Goal: Complete application form

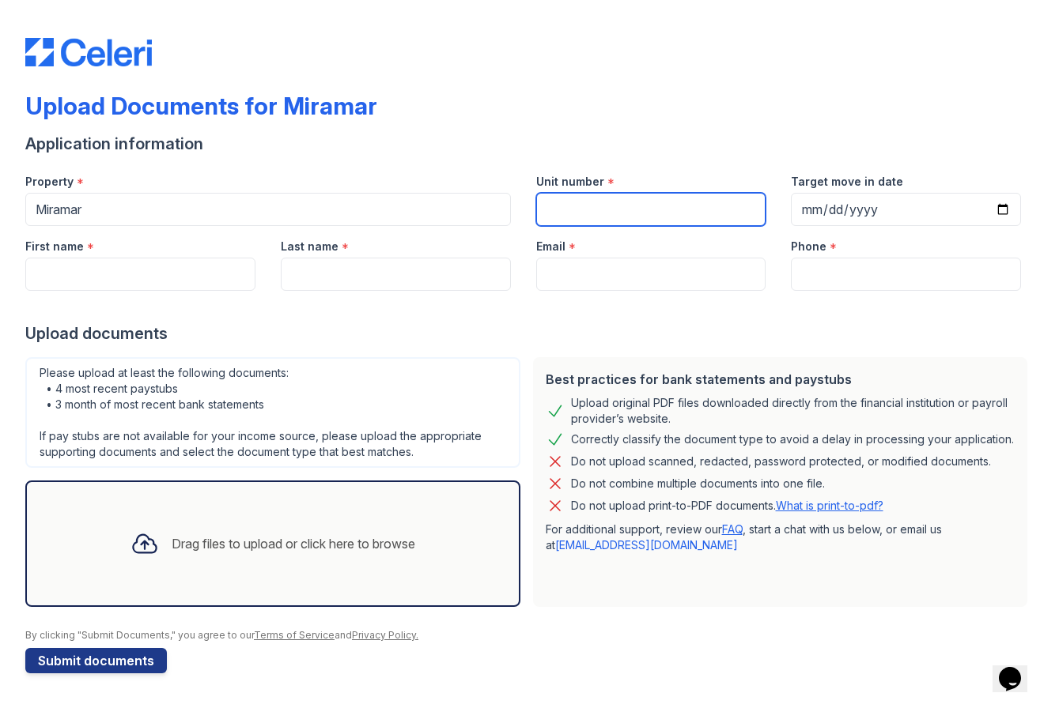
click at [622, 215] on input "Unit number" at bounding box center [651, 209] width 230 height 33
type input "1601"
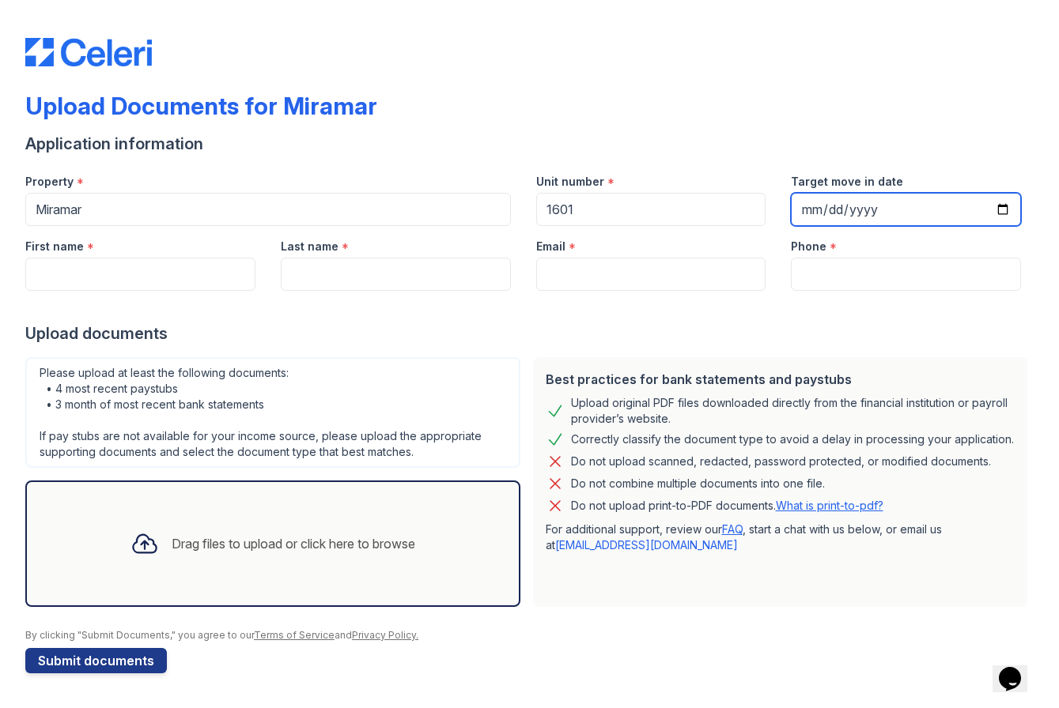
click at [866, 213] on input "Target move in date" at bounding box center [906, 209] width 230 height 33
click at [805, 213] on input "Target move in date" at bounding box center [906, 209] width 230 height 33
type input "[DATE]"
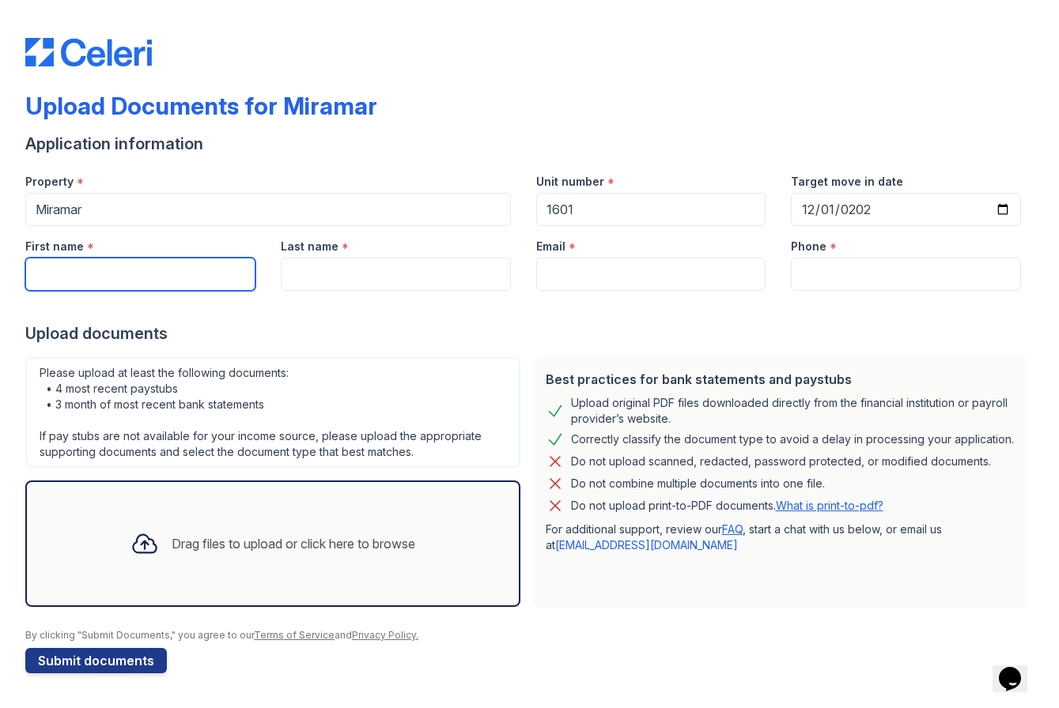
click at [185, 269] on input "First name" at bounding box center [140, 274] width 230 height 33
type input "[PERSON_NAME]"
type input "[EMAIL_ADDRESS][DOMAIN_NAME]"
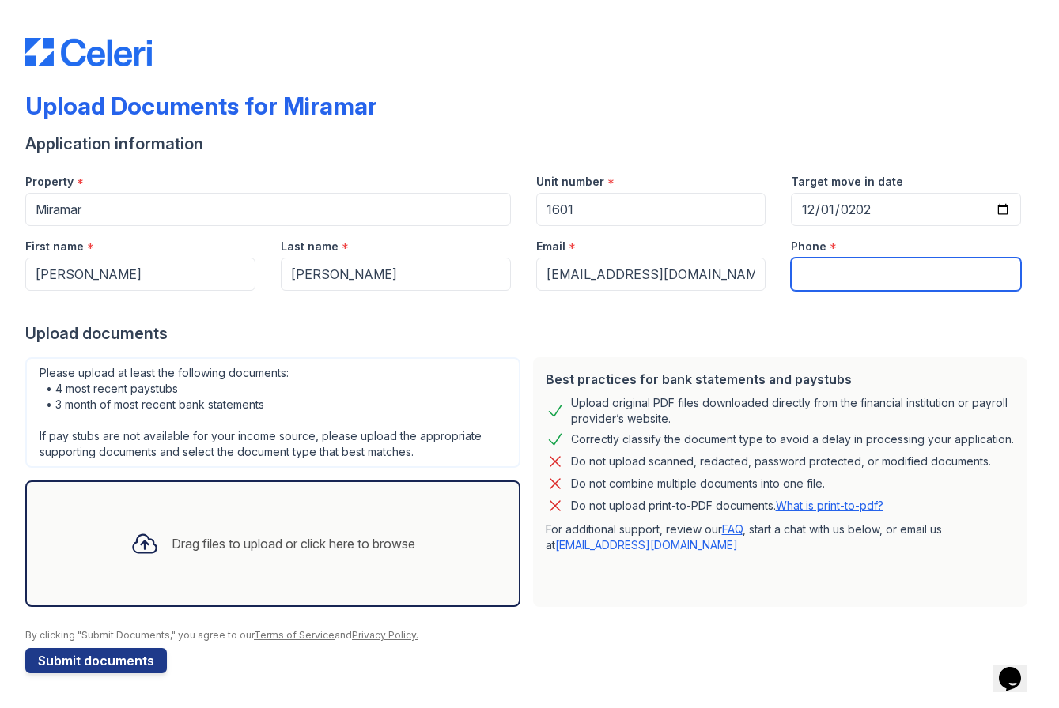
type input "3027502292"
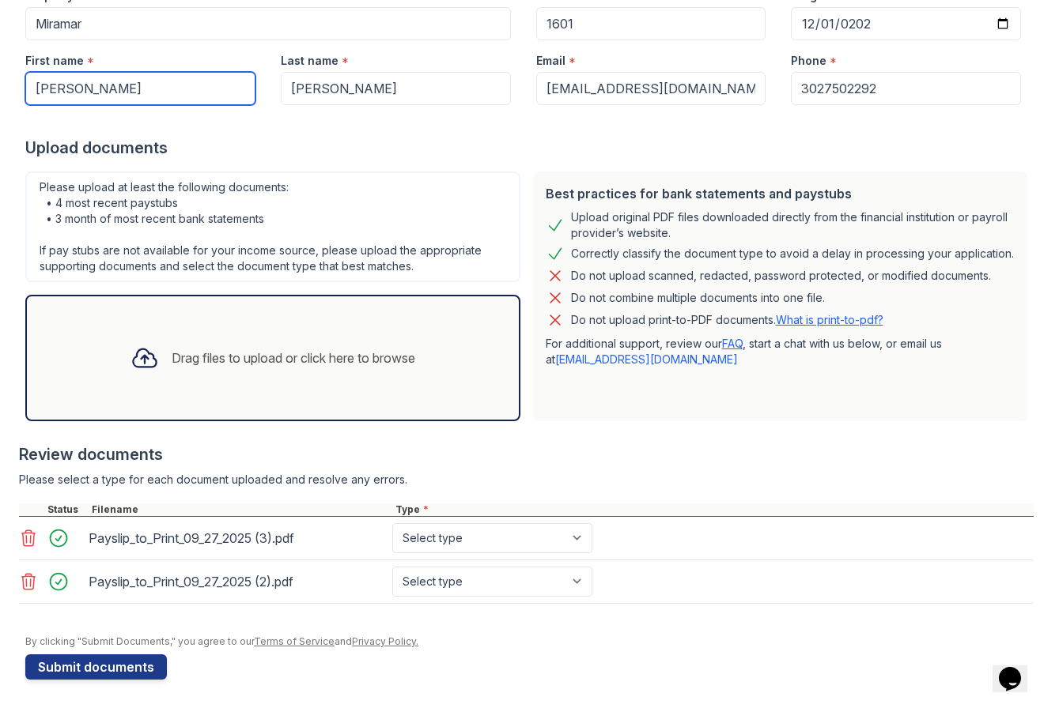
scroll to position [186, 0]
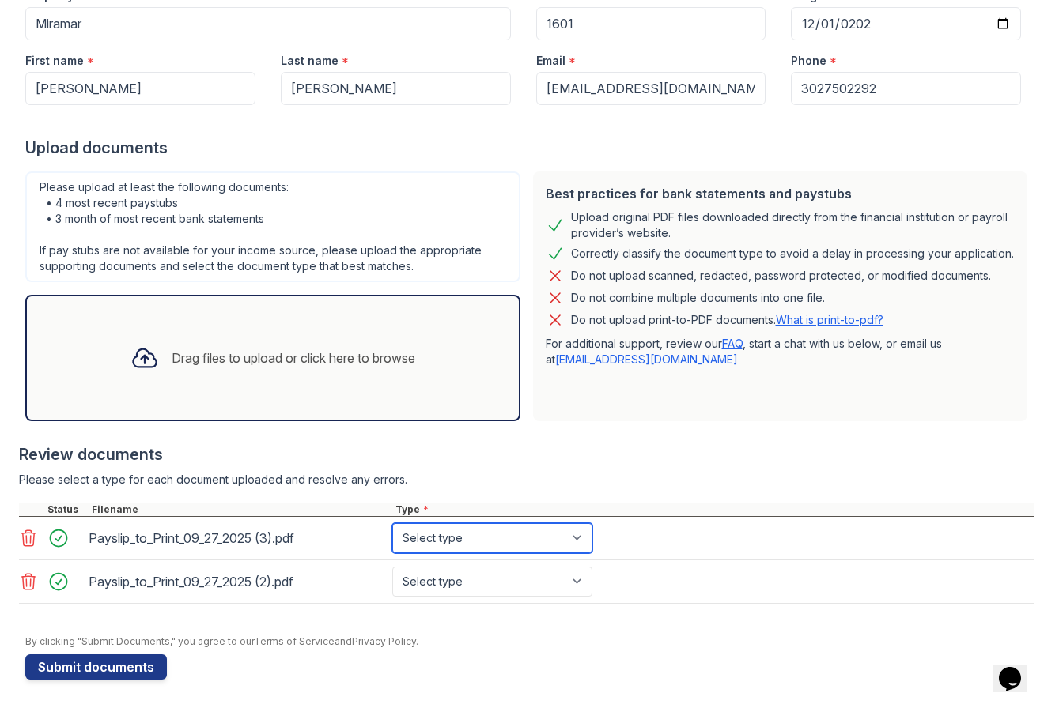
click at [489, 538] on select "Select type Paystub Bank Statement Offer Letter Tax Documents Benefit Award Let…" at bounding box center [492, 538] width 200 height 30
select select "paystub"
click at [392, 523] on select "Select type Paystub Bank Statement Offer Letter Tax Documents Benefit Award Let…" at bounding box center [492, 538] width 200 height 30
click at [484, 576] on select "Select type Paystub Bank Statement Offer Letter Tax Documents Benefit Award Let…" at bounding box center [492, 582] width 200 height 30
select select "paystub"
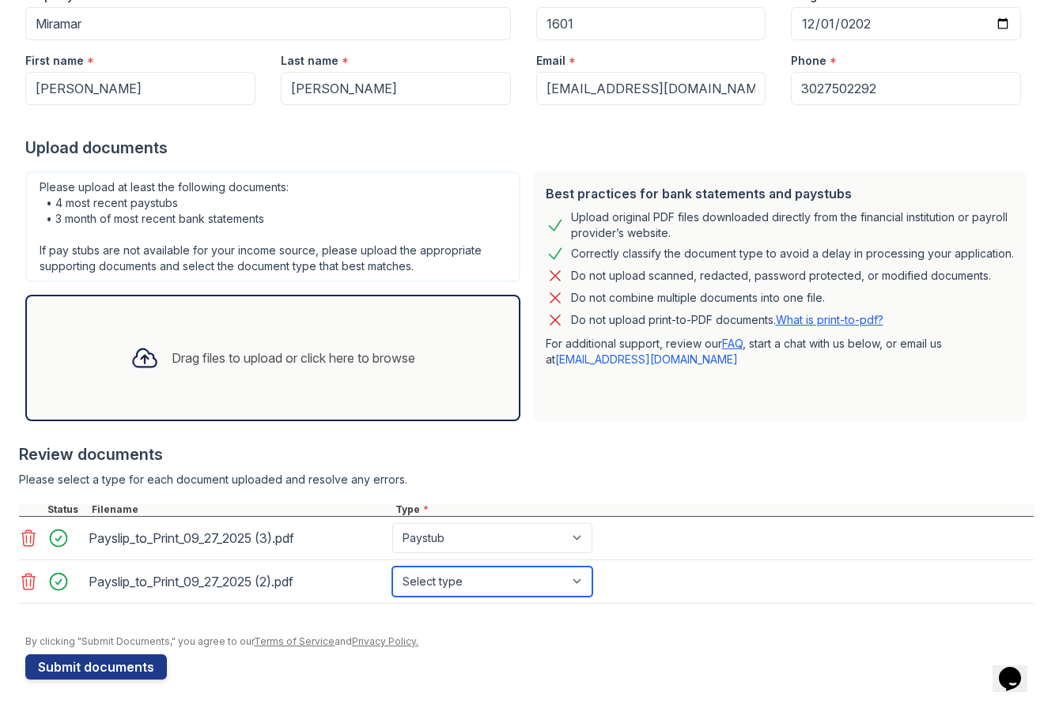
click at [392, 567] on select "Select type Paystub Bank Statement Offer Letter Tax Documents Benefit Award Let…" at bounding box center [492, 582] width 200 height 30
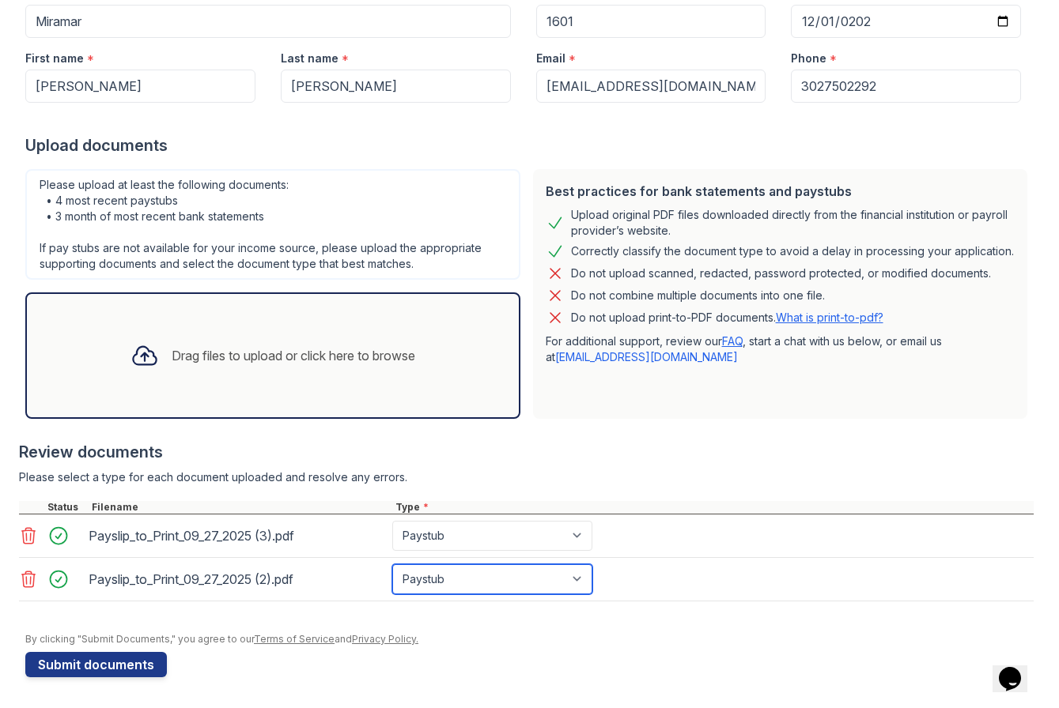
scroll to position [189, 0]
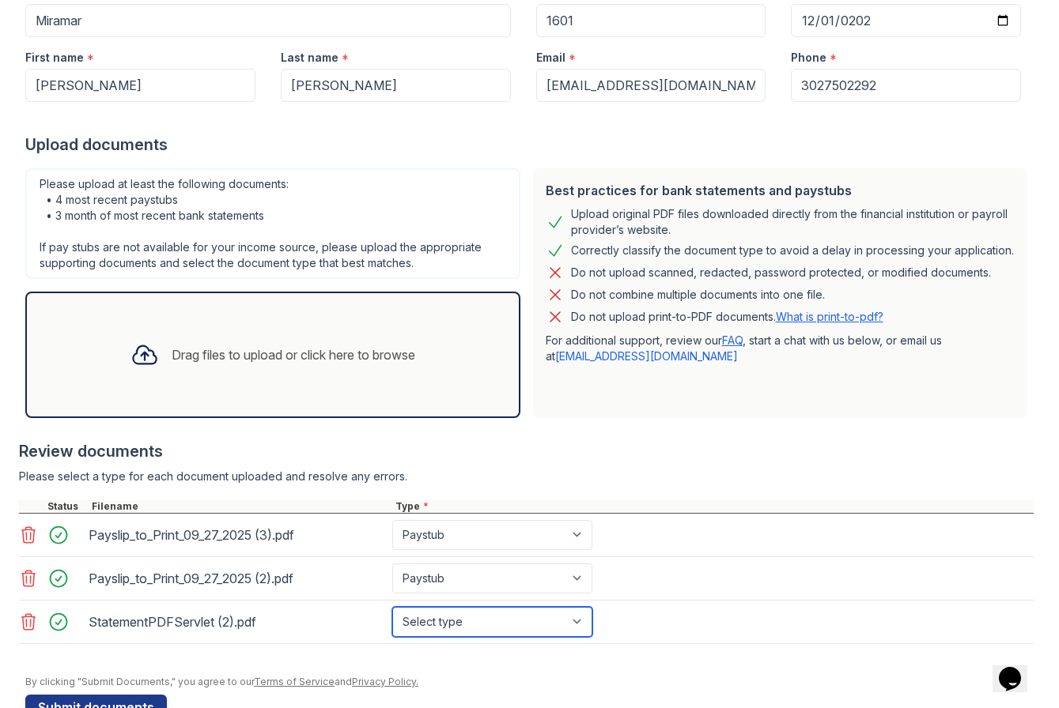
click at [504, 624] on select "Select type Paystub Bank Statement Offer Letter Tax Documents Benefit Award Let…" at bounding box center [492, 622] width 200 height 30
select select "bank_statement"
click at [392, 607] on select "Select type Paystub Bank Statement Offer Letter Tax Documents Benefit Award Let…" at bounding box center [492, 622] width 200 height 30
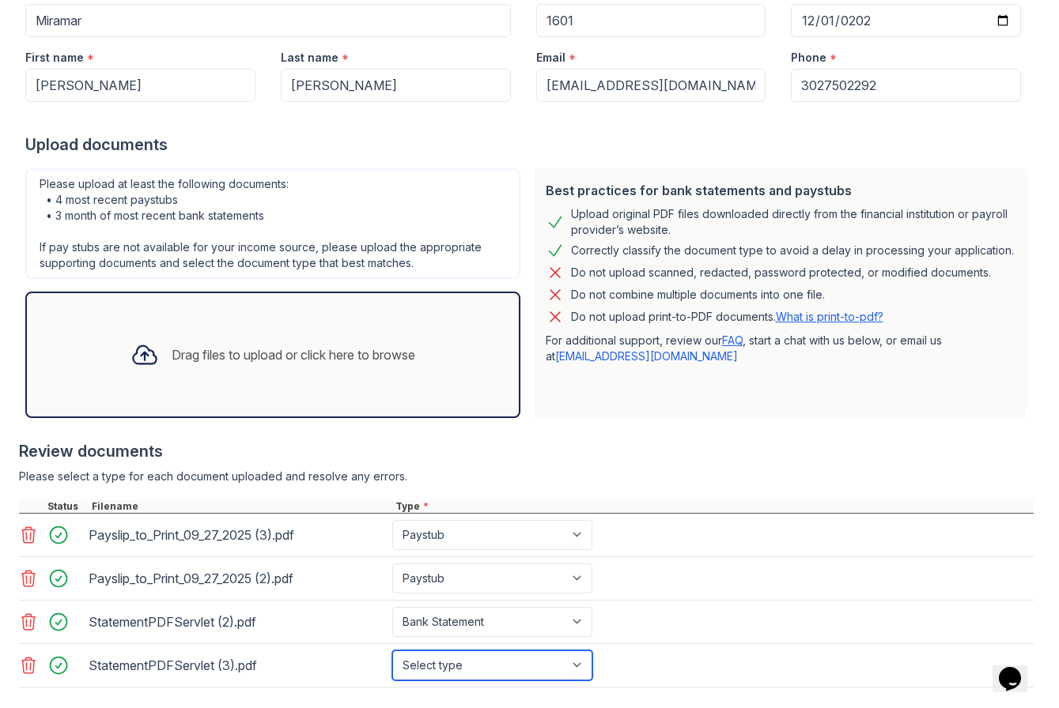
click at [581, 660] on select "Select type Paystub Bank Statement Offer Letter Tax Documents Benefit Award Let…" at bounding box center [492, 666] width 200 height 30
select select "bank_statement"
click at [392, 651] on select "Select type Paystub Bank Statement Offer Letter Tax Documents Benefit Award Let…" at bounding box center [492, 666] width 200 height 30
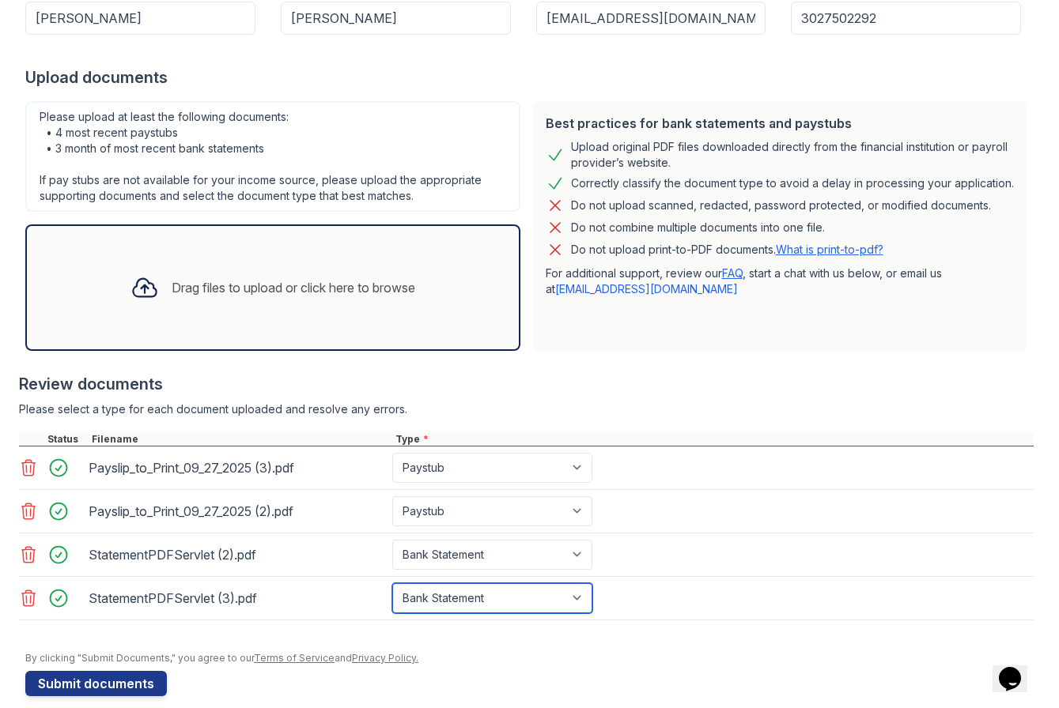
scroll to position [276, 0]
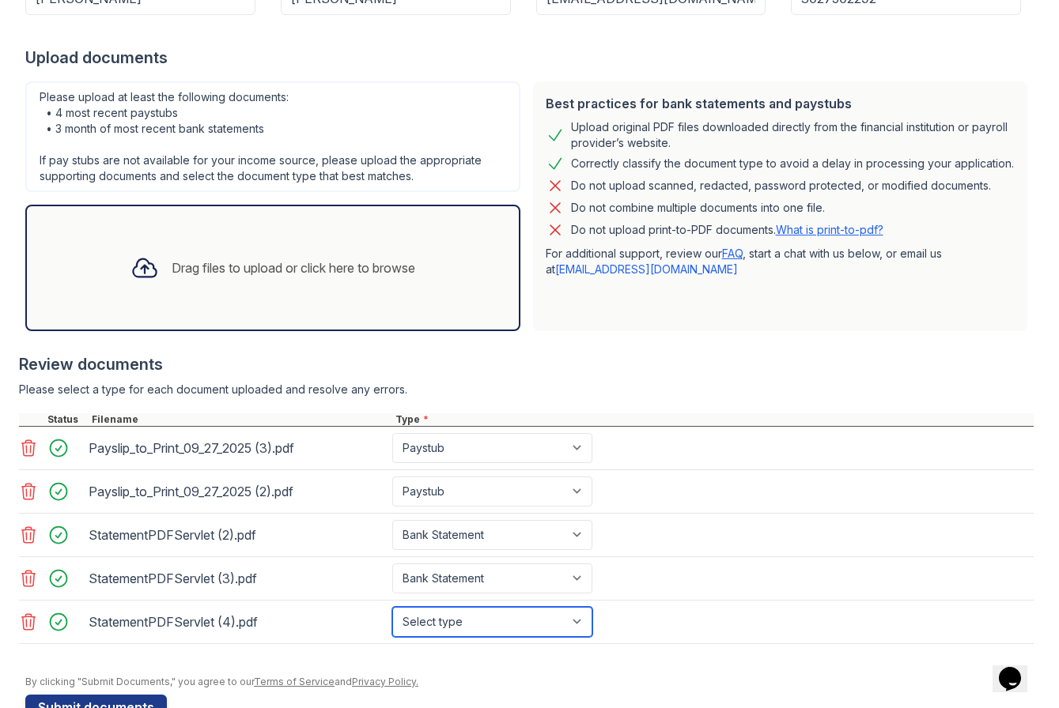
click at [511, 628] on select "Select type Paystub Bank Statement Offer Letter Tax Documents Benefit Award Let…" at bounding box center [492, 622] width 200 height 30
select select "bank_statement"
click at [392, 607] on select "Select type Paystub Bank Statement Offer Letter Tax Documents Benefit Award Let…" at bounding box center [492, 622] width 200 height 30
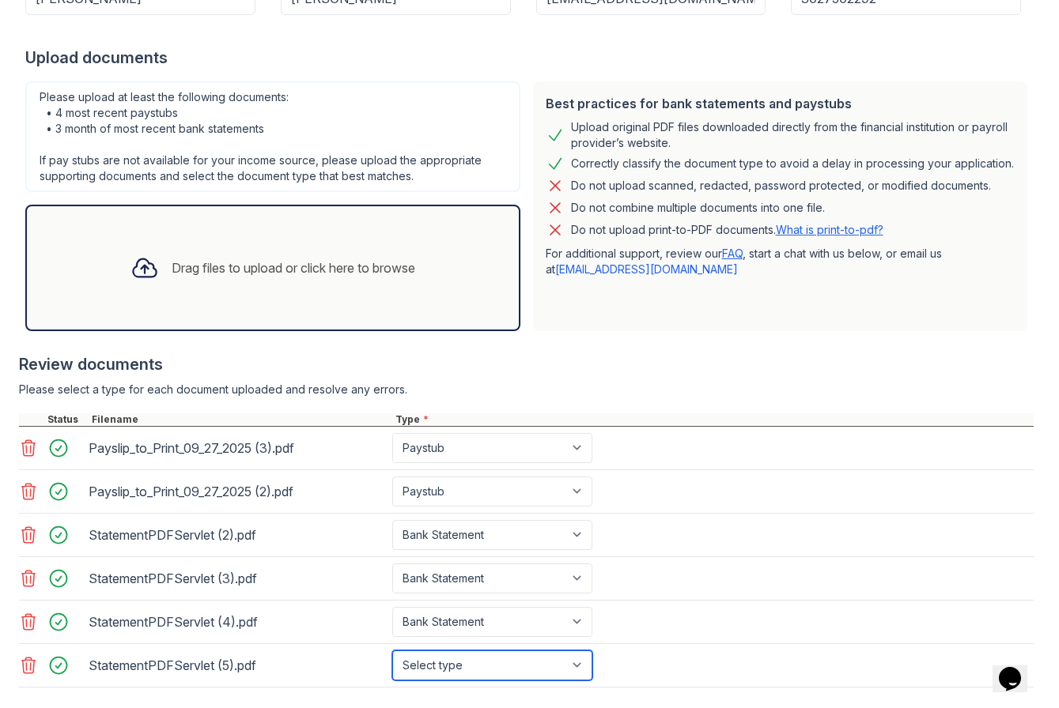
click at [493, 663] on select "Select type Paystub Bank Statement Offer Letter Tax Documents Benefit Award Let…" at bounding box center [492, 666] width 200 height 30
select select "bank_statement"
click at [392, 651] on select "Select type Paystub Bank Statement Offer Letter Tax Documents Benefit Award Let…" at bounding box center [492, 666] width 200 height 30
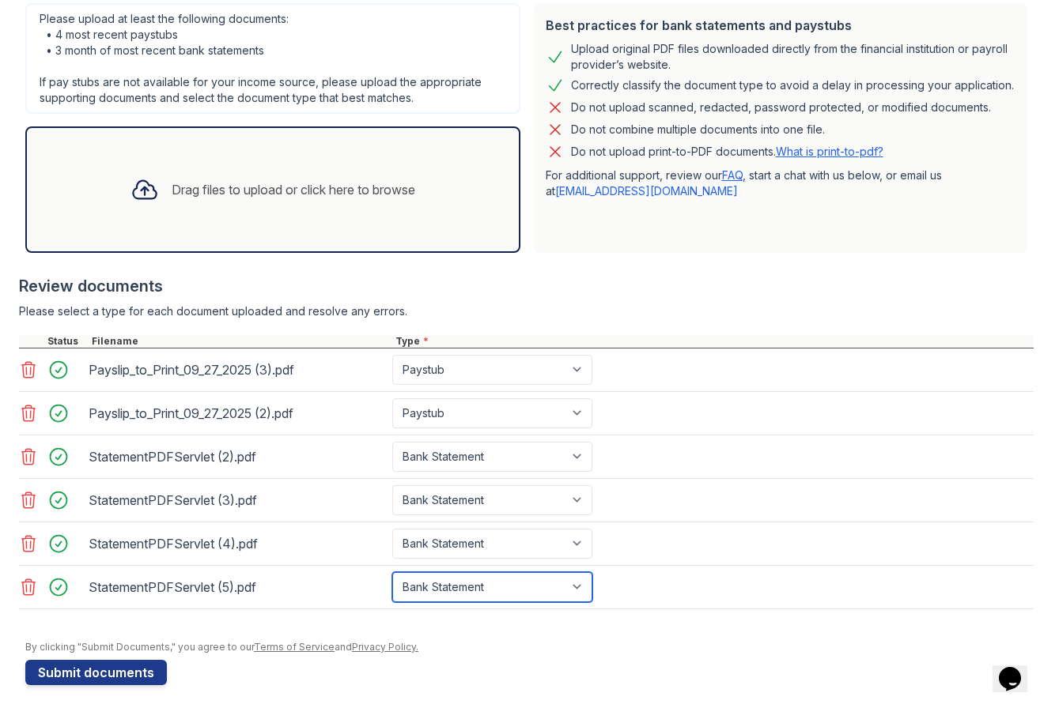
scroll to position [363, 0]
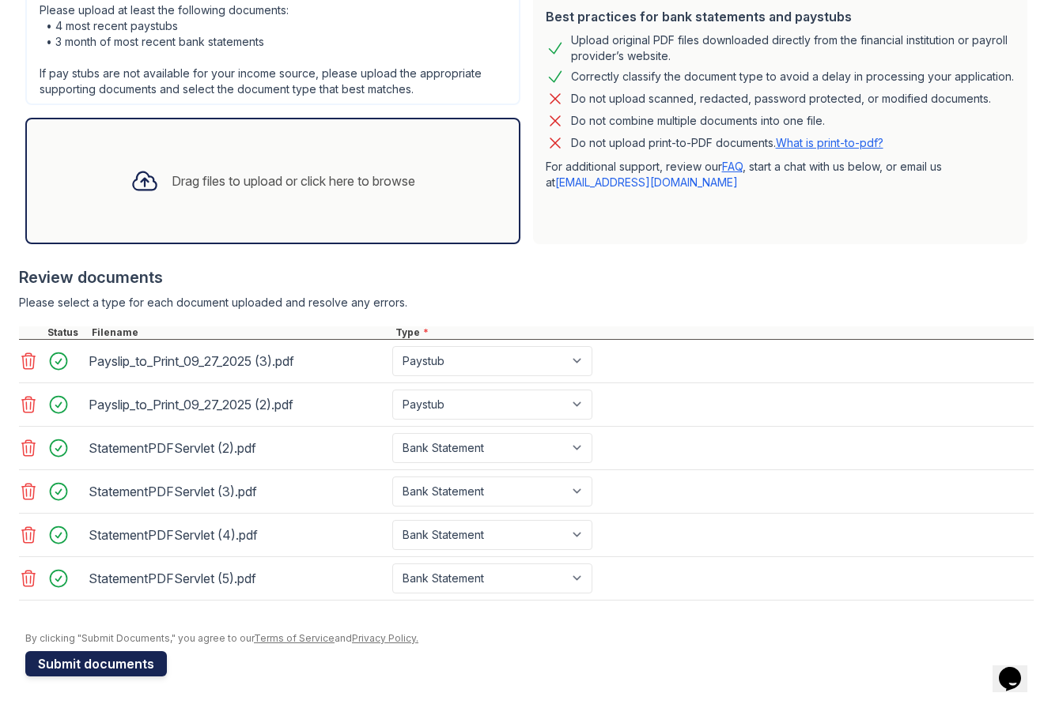
click at [138, 663] on button "Submit documents" at bounding box center [96, 663] width 142 height 25
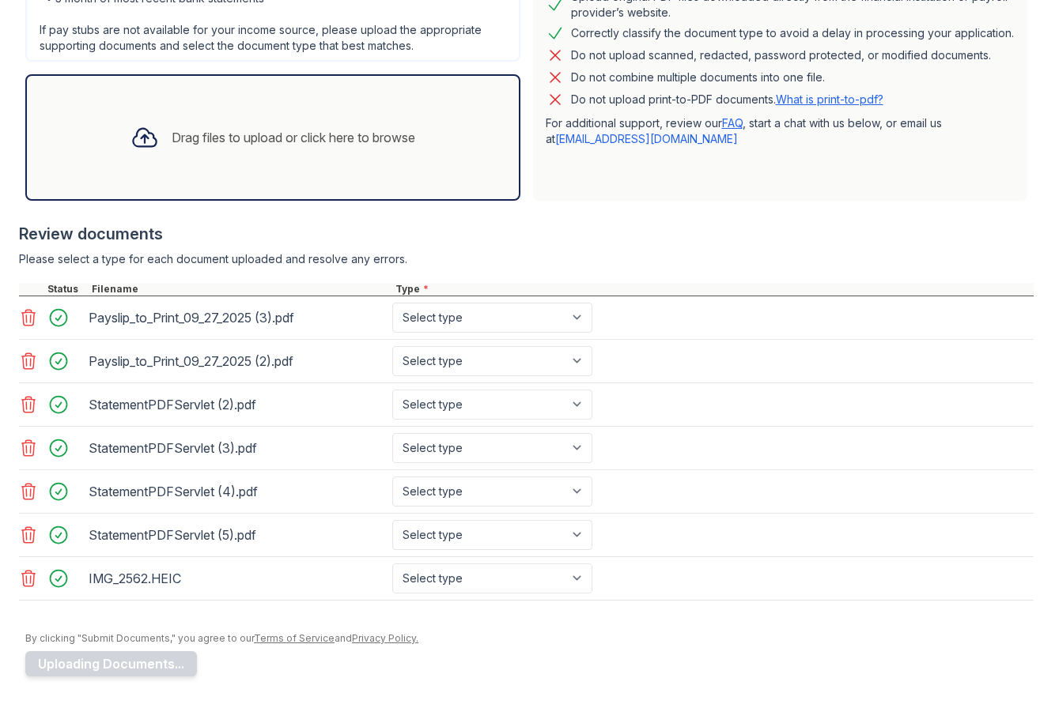
scroll to position [403, 0]
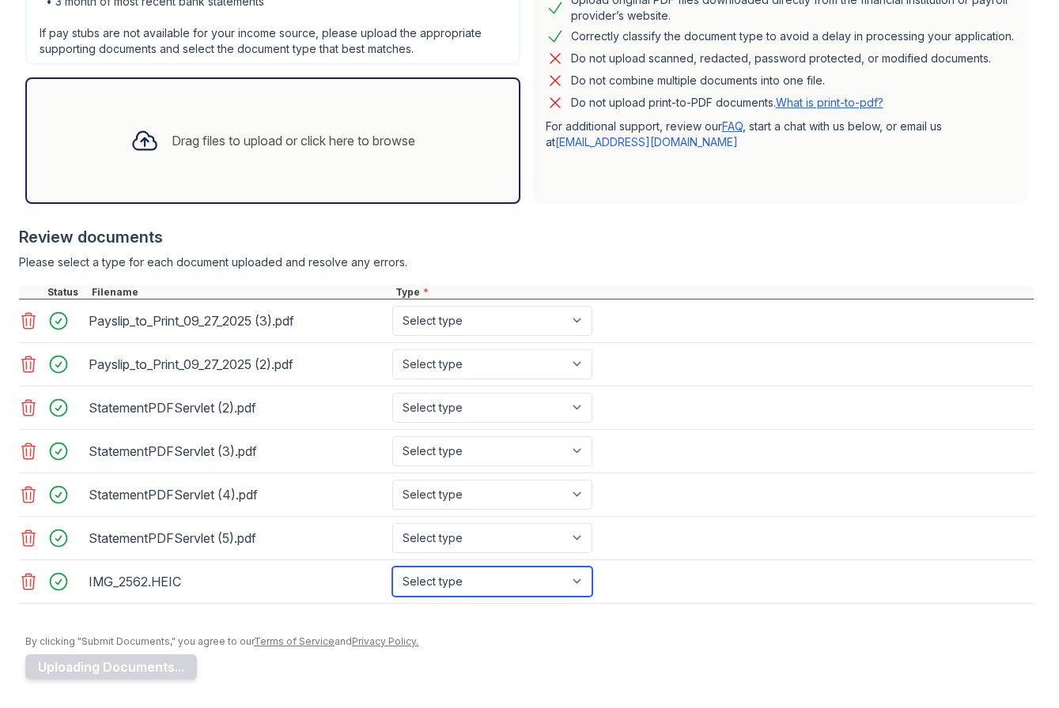
click at [445, 582] on select "Select type Paystub Bank Statement Offer Letter Tax Documents Benefit Award Let…" at bounding box center [492, 582] width 200 height 30
click at [25, 580] on icon at bounding box center [28, 581] width 19 height 19
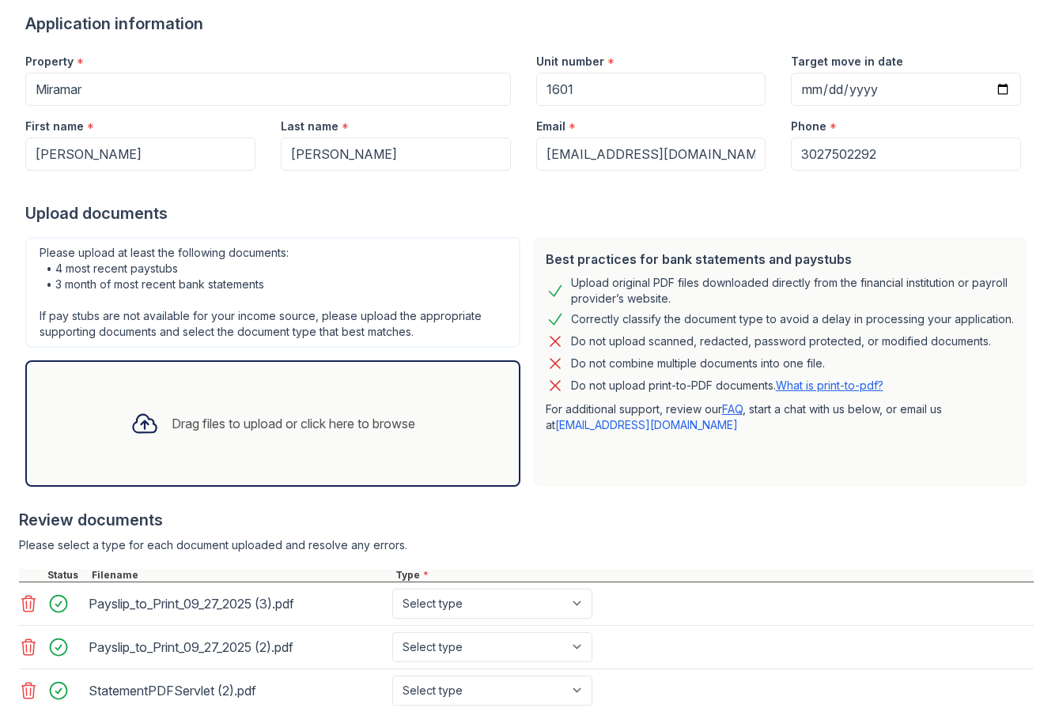
scroll to position [0, 0]
